Goal: Task Accomplishment & Management: Use online tool/utility

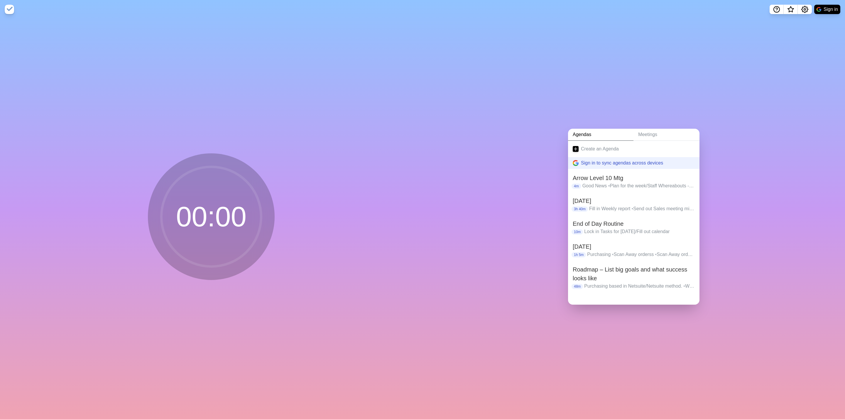
click at [606, 129] on link "Agendas" at bounding box center [600, 135] width 65 height 12
click at [596, 145] on link "Create an Agenda" at bounding box center [633, 149] width 131 height 16
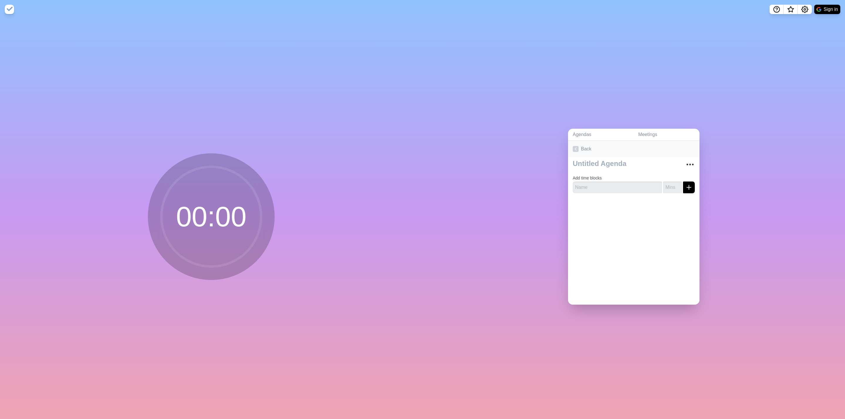
click at [584, 149] on link "Back" at bounding box center [633, 149] width 131 height 16
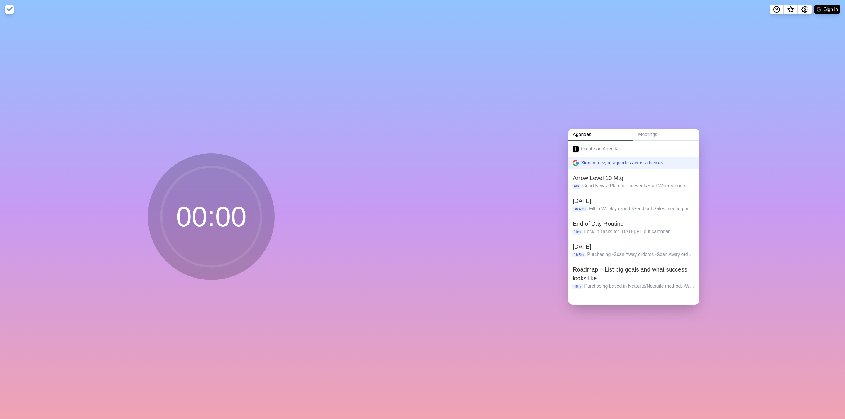
click at [590, 124] on div "Agendas Meetings Create an Agenda Sign in to sync agendas across devices Arrow …" at bounding box center [634, 219] width 423 height 401
click at [588, 134] on link "Agendas" at bounding box center [600, 135] width 65 height 12
click at [661, 134] on link "Meetings" at bounding box center [667, 135] width 66 height 12
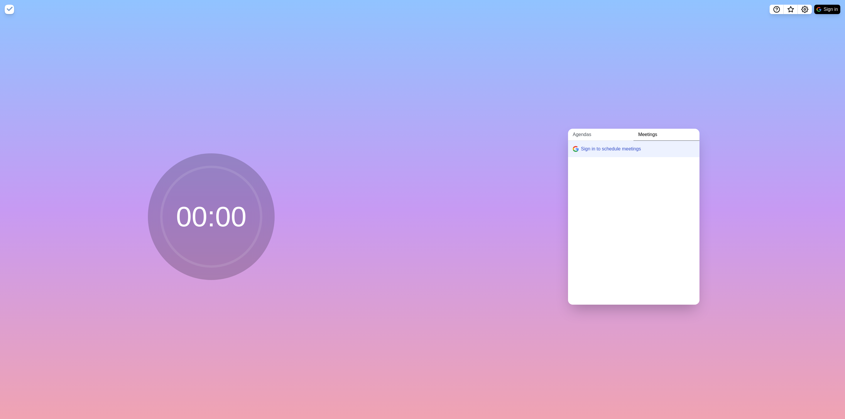
click at [581, 129] on link "Agendas" at bounding box center [600, 135] width 65 height 12
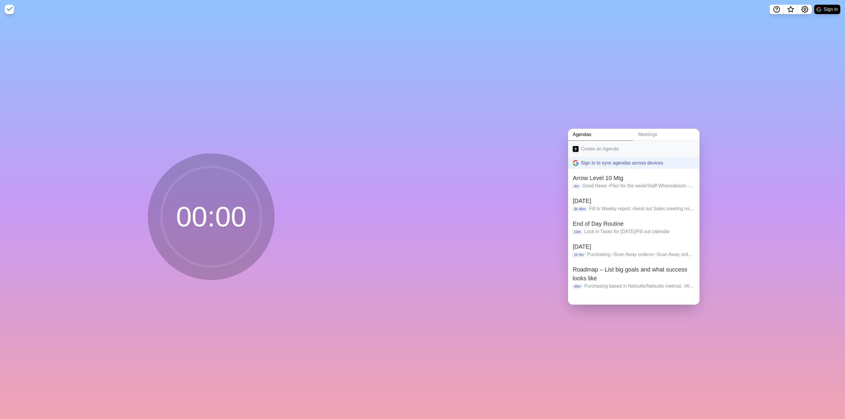
click at [588, 143] on link "Create an Agenda" at bounding box center [633, 149] width 131 height 16
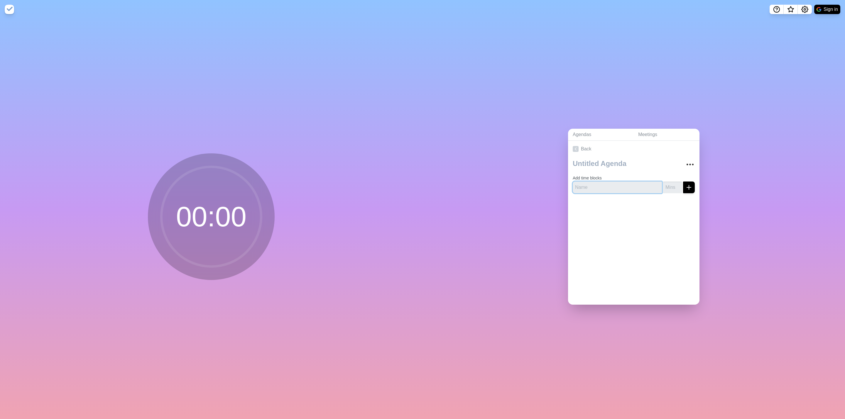
click at [590, 184] on input "text" at bounding box center [617, 188] width 89 height 12
paste input "Create the Project Document for Warehouse Merge"
type input "Create the Project Document for Warehouse Merge"
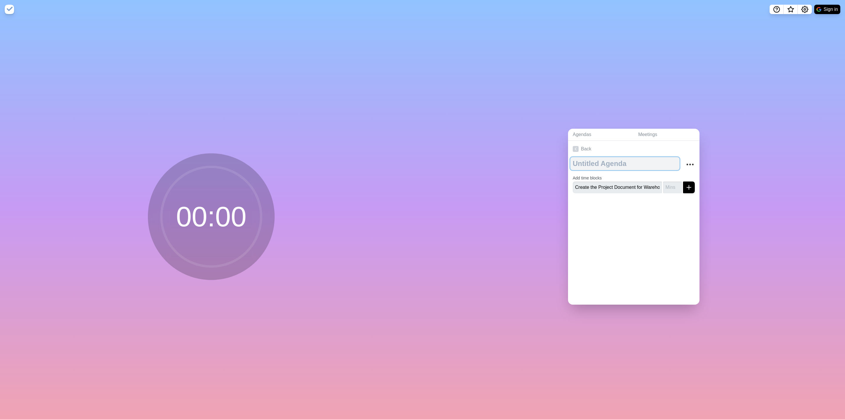
click at [593, 158] on textarea at bounding box center [625, 163] width 109 height 13
type textarea "[DATE]"
click at [663, 182] on input "number" at bounding box center [672, 188] width 19 height 12
drag, startPoint x: 658, startPoint y: 181, endPoint x: 678, endPoint y: 210, distance: 35.7
click at [675, 210] on div "Back [DATE] Add time blocks" at bounding box center [633, 223] width 131 height 164
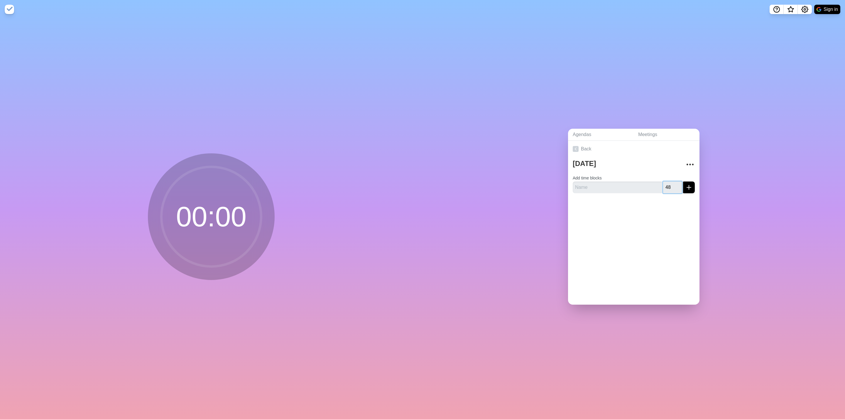
type input "48"
click at [613, 186] on input "text" at bounding box center [617, 188] width 89 height 12
paste input "Create the Project Document for Warehouse Merge"
type input "Create the Project Document for Warehouse Merge"
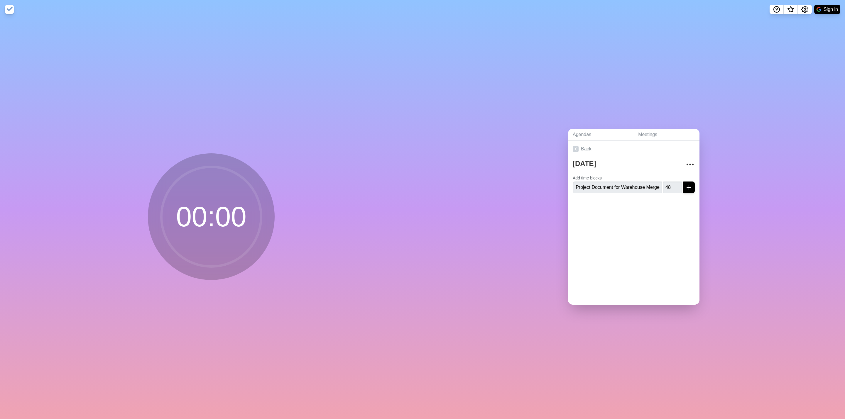
click at [622, 218] on div "Back [DATE] Add time blocks Create the Project Document for Warehouse Merge 48" at bounding box center [633, 223] width 131 height 164
click at [686, 184] on icon "submit" at bounding box center [689, 187] width 7 height 7
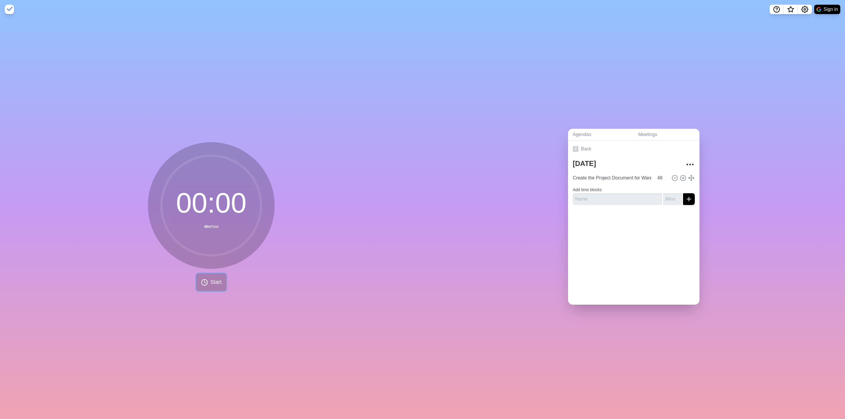
click at [210, 281] on span "Start" at bounding box center [215, 283] width 11 height 8
